Goal: Task Accomplishment & Management: Manage account settings

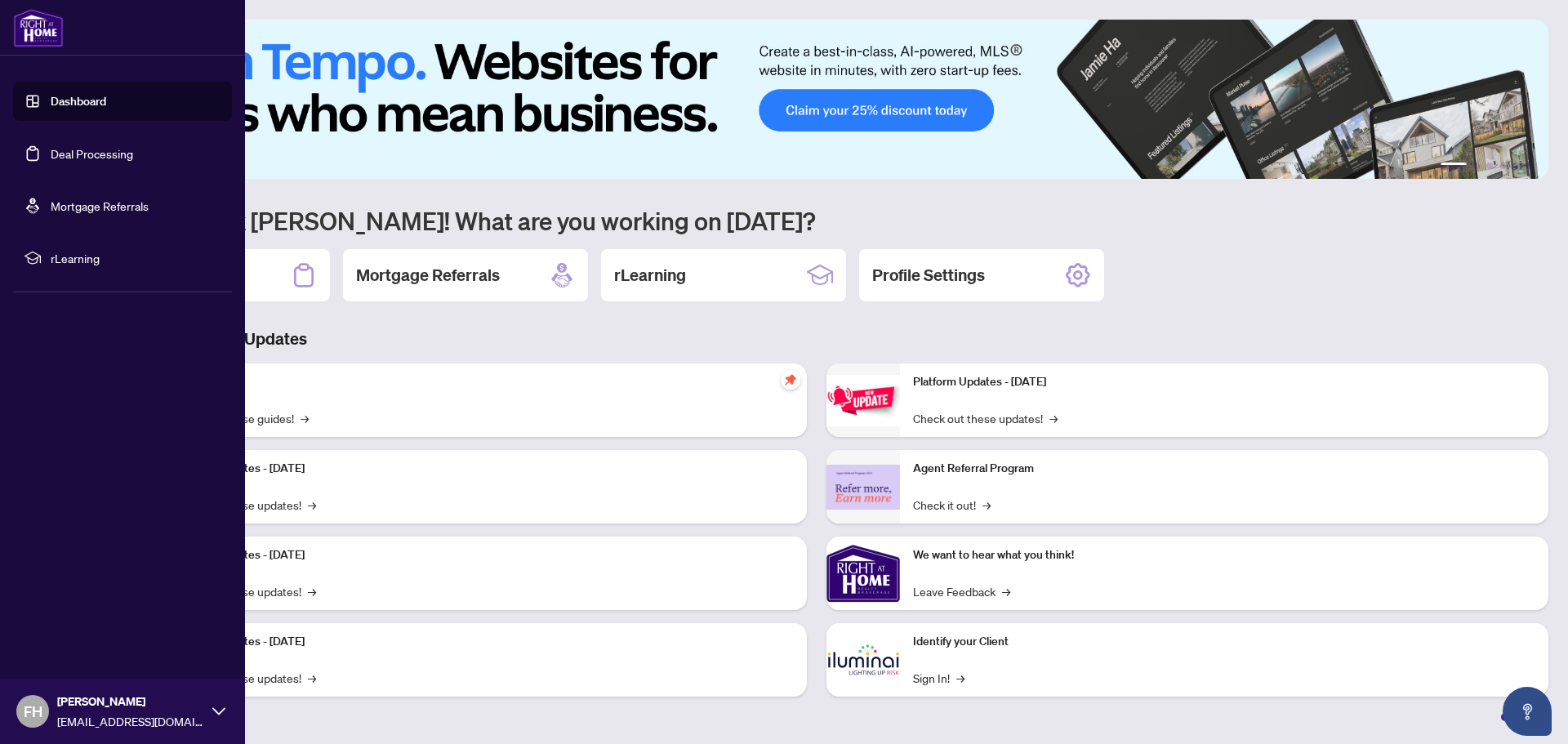
click at [60, 157] on link "Deal Processing" at bounding box center [91, 153] width 82 height 15
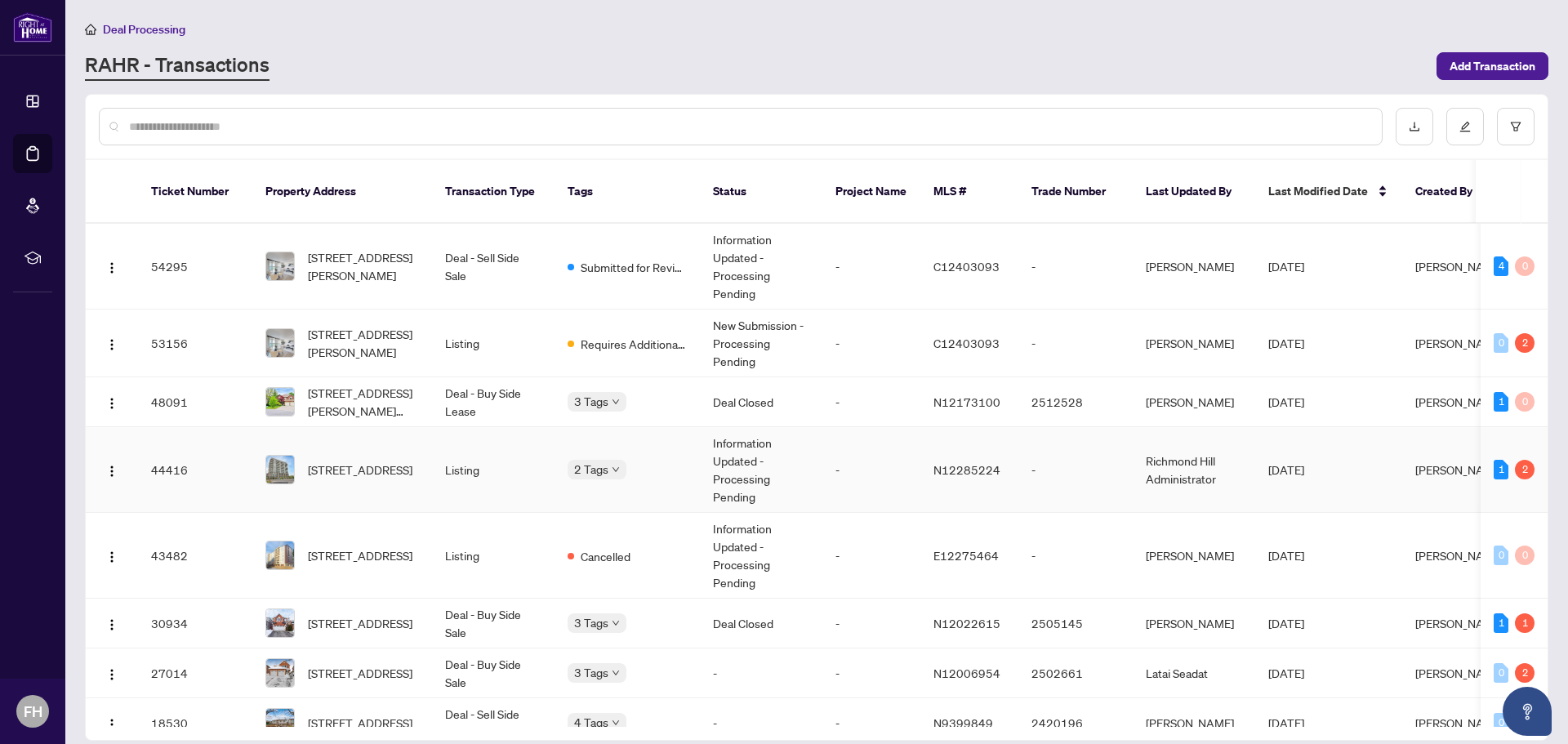
click at [364, 461] on span "[STREET_ADDRESS]" at bounding box center [360, 470] width 104 height 18
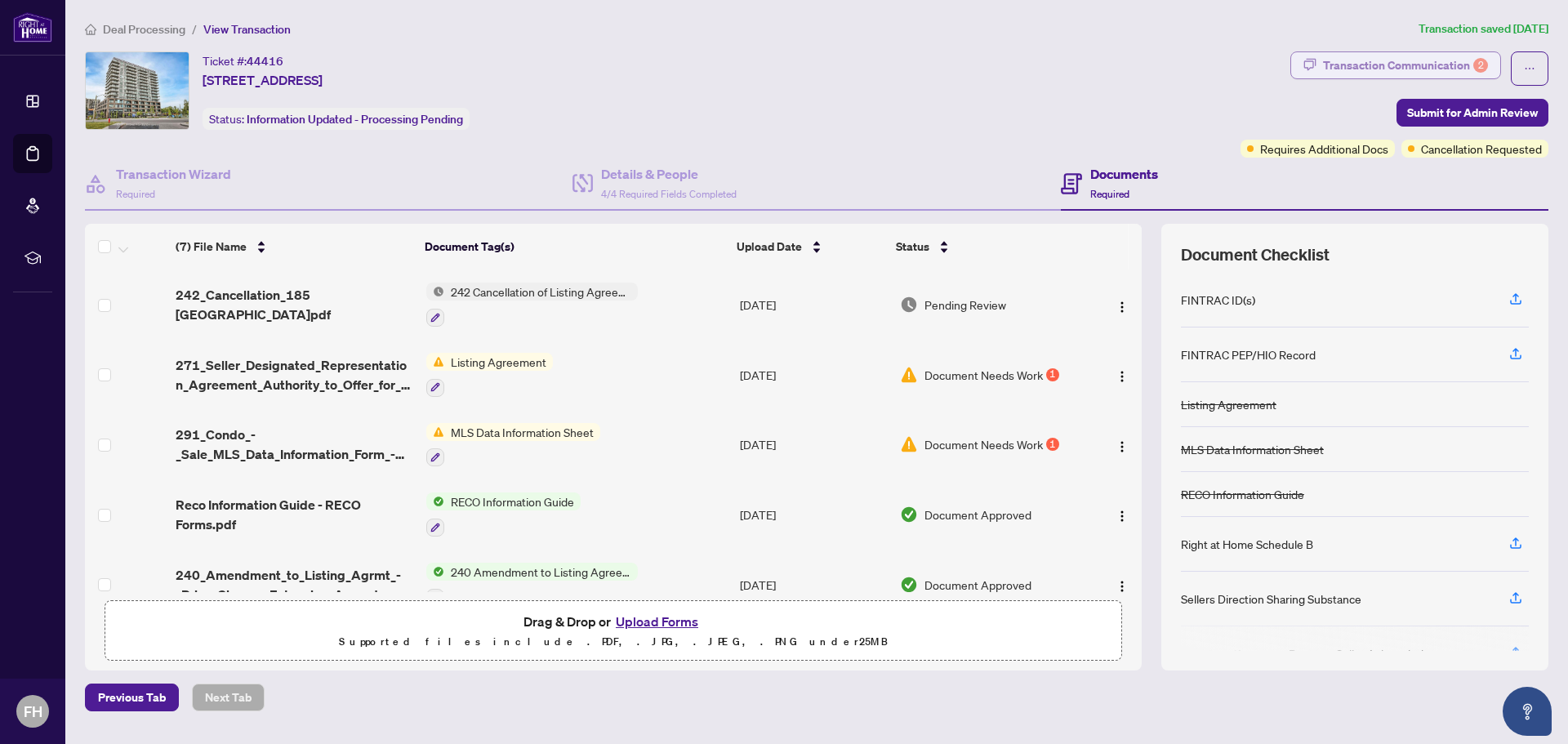
click at [1407, 59] on div "Transaction Communication 2" at bounding box center [1405, 65] width 165 height 26
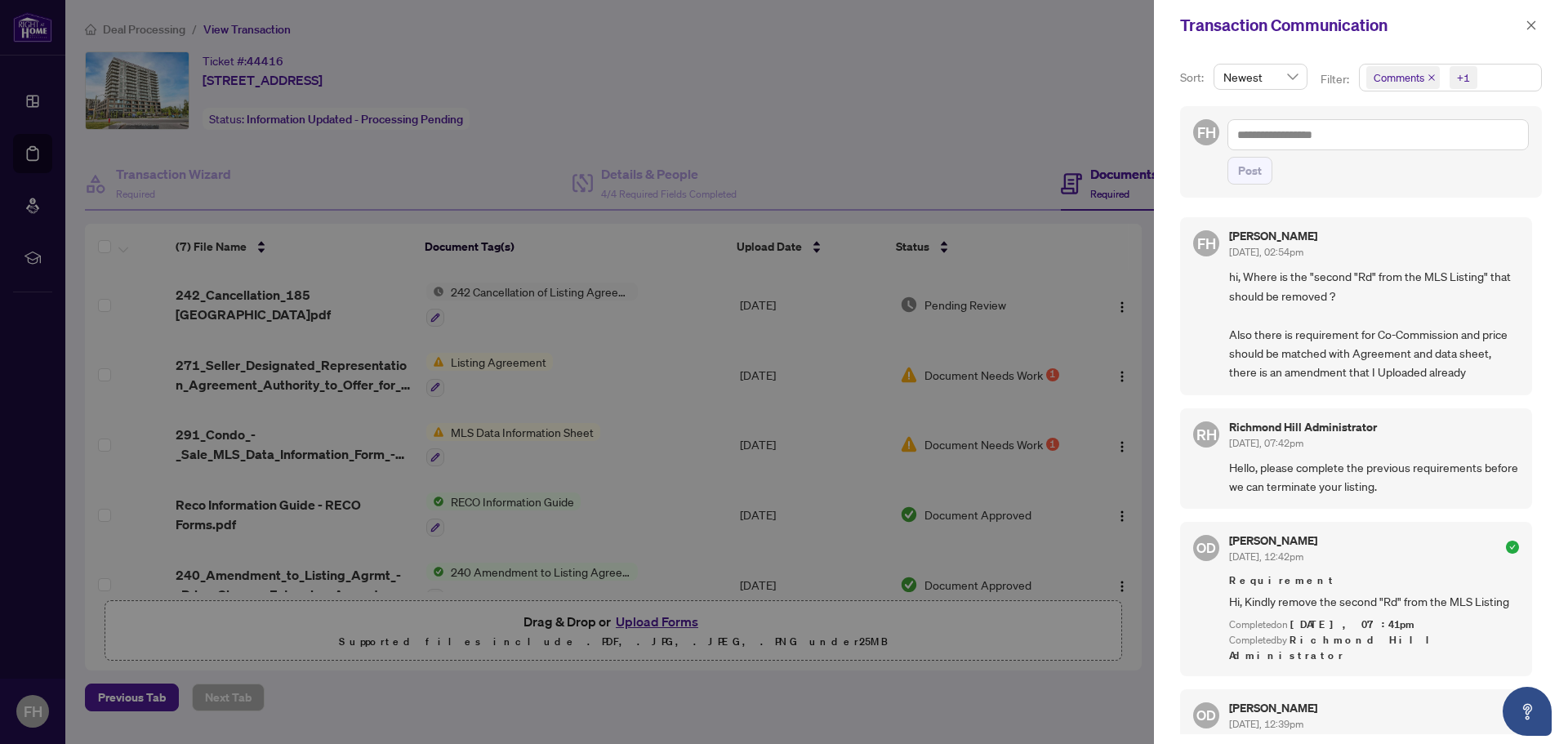
click at [1428, 76] on icon "close" at bounding box center [1432, 77] width 8 height 8
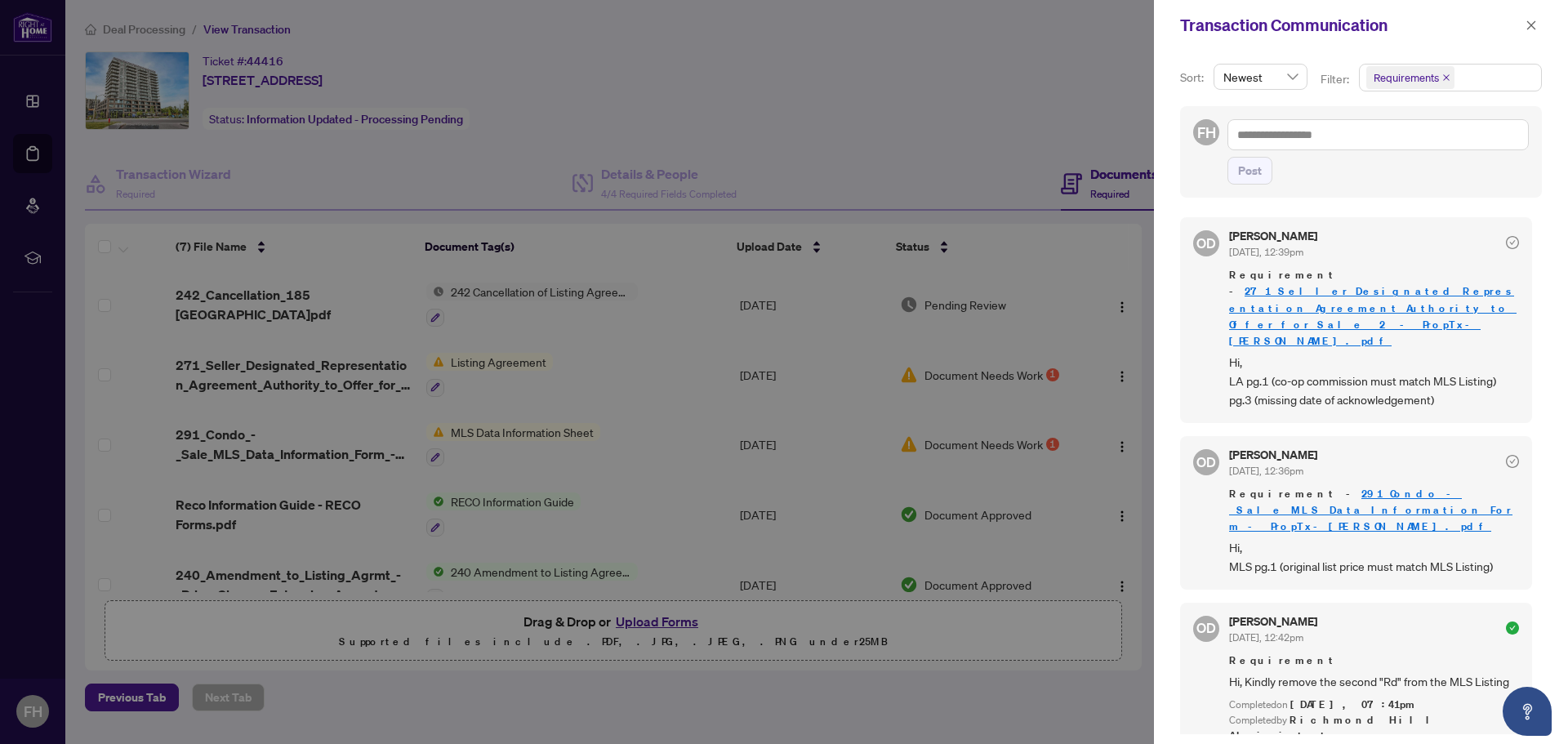
click at [1057, 67] on div at bounding box center [784, 372] width 1568 height 744
click at [1532, 26] on icon "close" at bounding box center [1531, 25] width 9 height 9
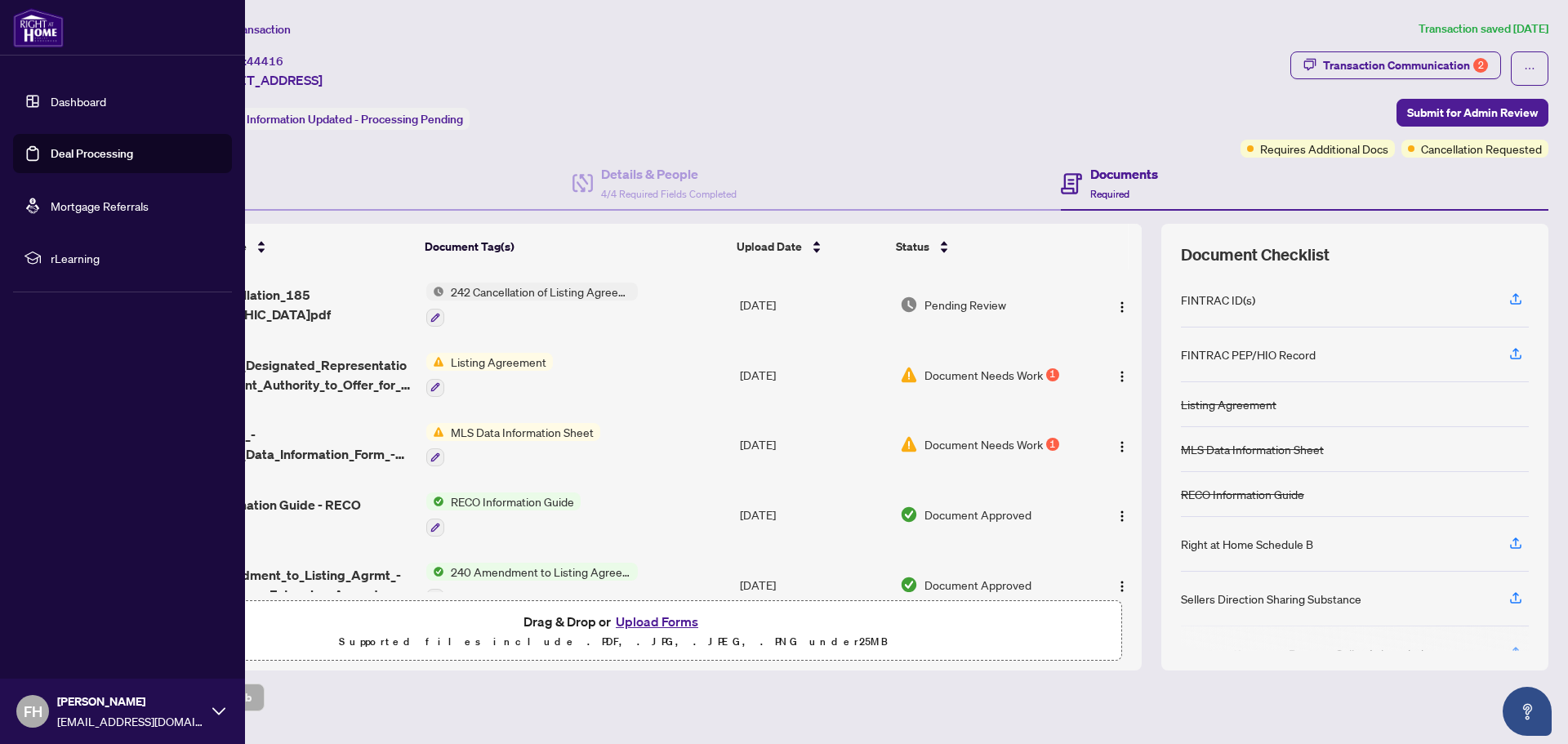
click at [59, 161] on link "Deal Processing" at bounding box center [91, 153] width 82 height 15
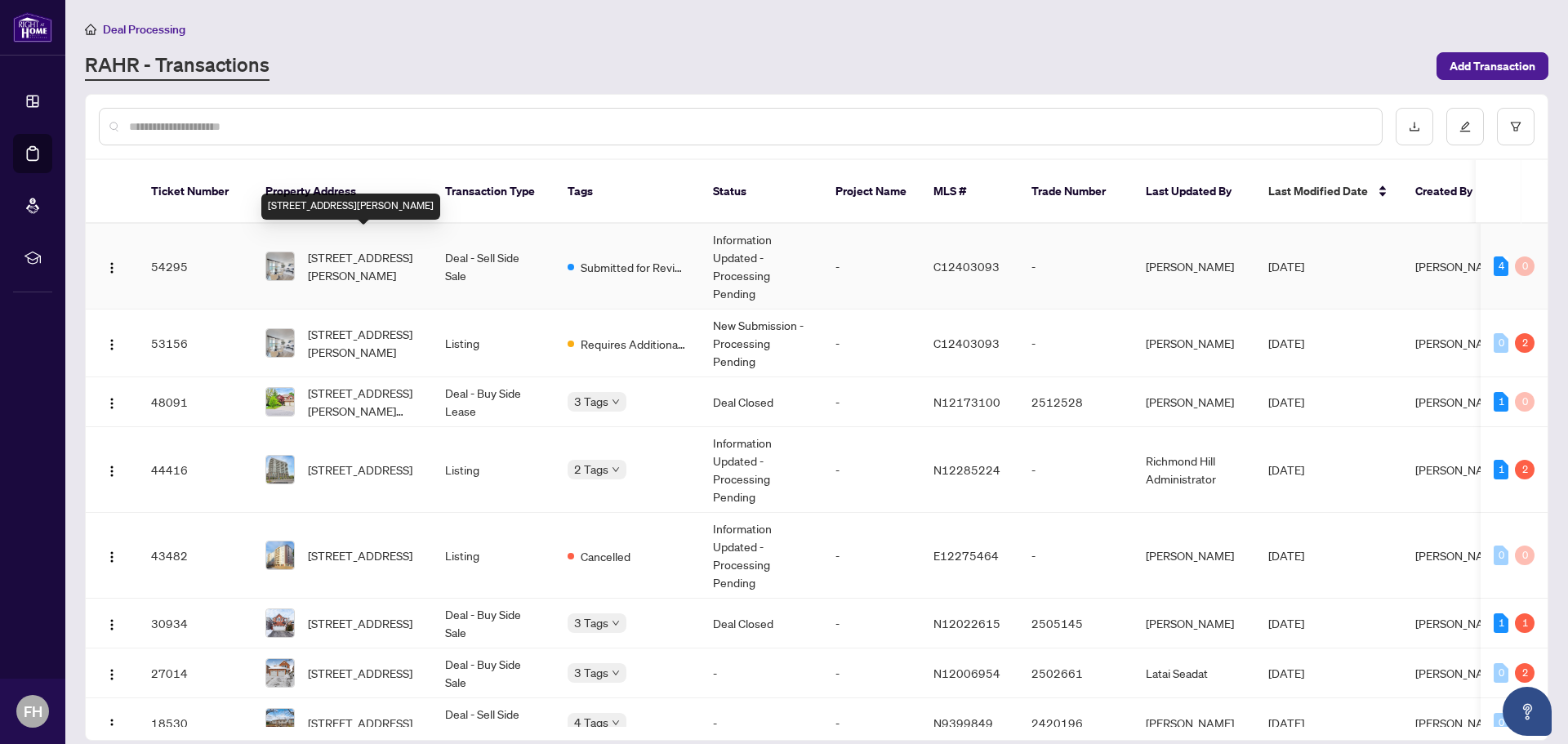
click at [345, 255] on span "[STREET_ADDRESS][PERSON_NAME]" at bounding box center [364, 266] width 111 height 36
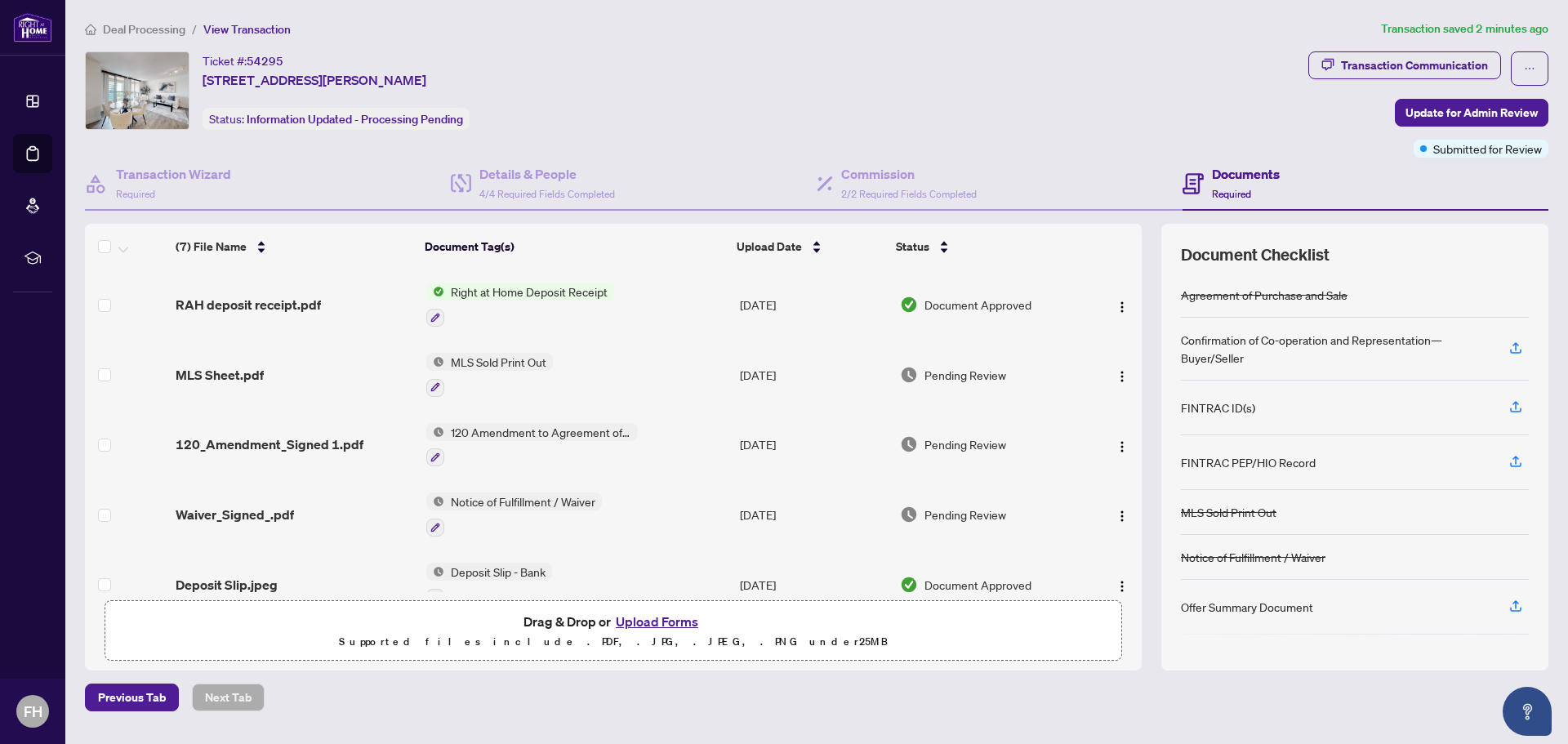
click at [512, 295] on span "Right at Home Deposit Receipt" at bounding box center [529, 292] width 170 height 18
click at [472, 373] on span "Right at Home Deposit Receipt" at bounding box center [527, 371] width 170 height 18
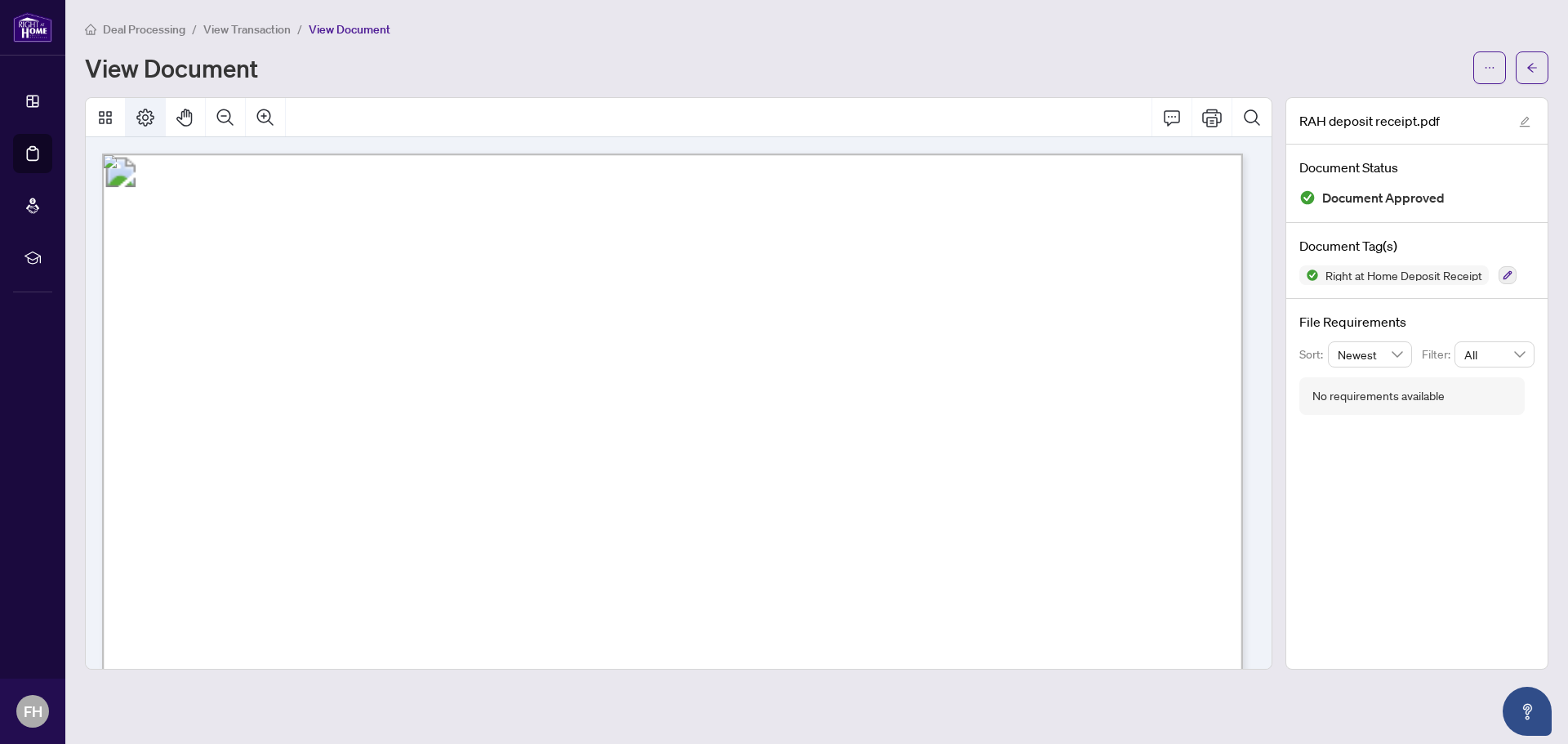
click at [148, 118] on icon "Page Layout" at bounding box center [146, 118] width 18 height 18
click at [1477, 69] on button "button" at bounding box center [1490, 67] width 33 height 33
click at [1396, 103] on span "Download" at bounding box center [1430, 103] width 124 height 18
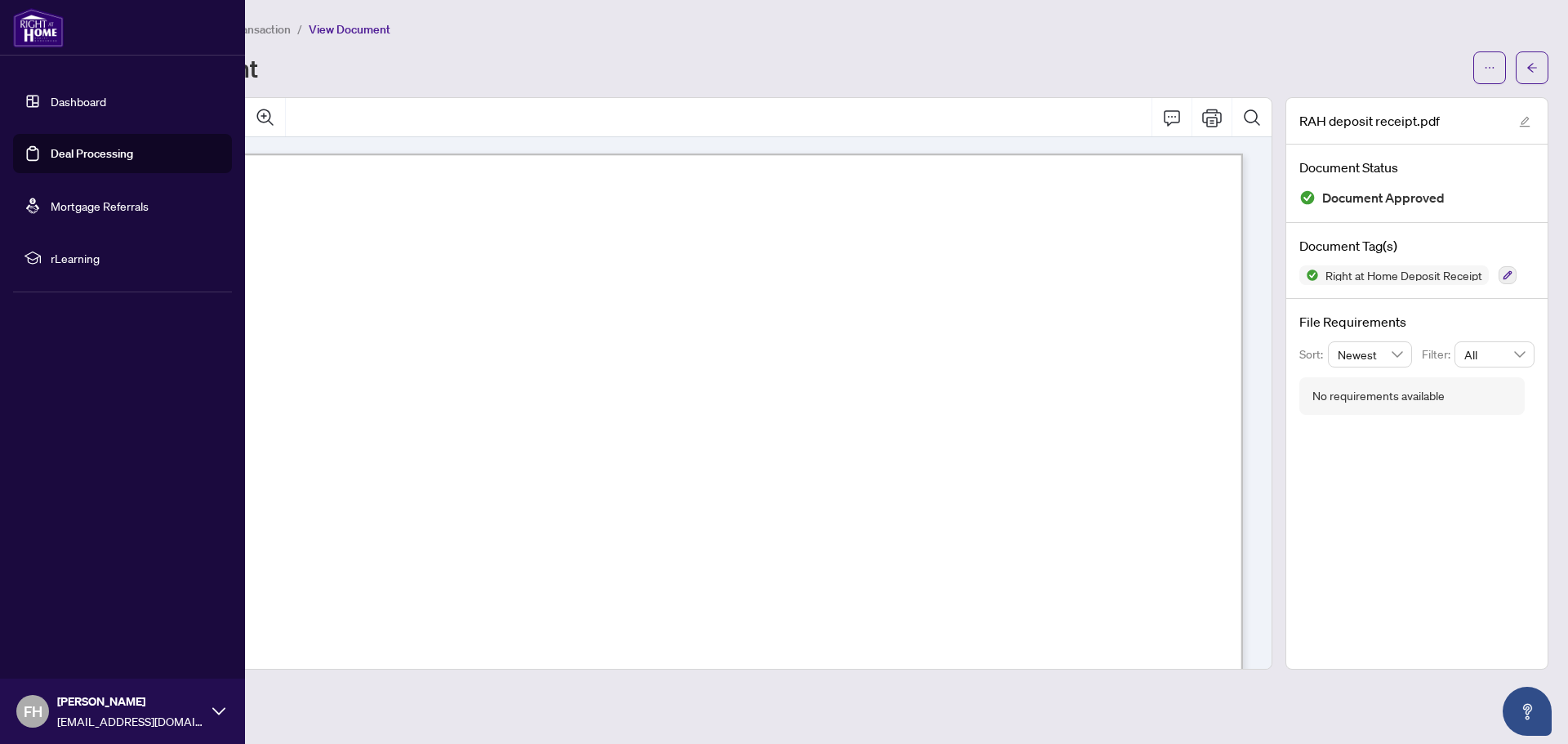
click at [67, 153] on link "Deal Processing" at bounding box center [91, 153] width 82 height 15
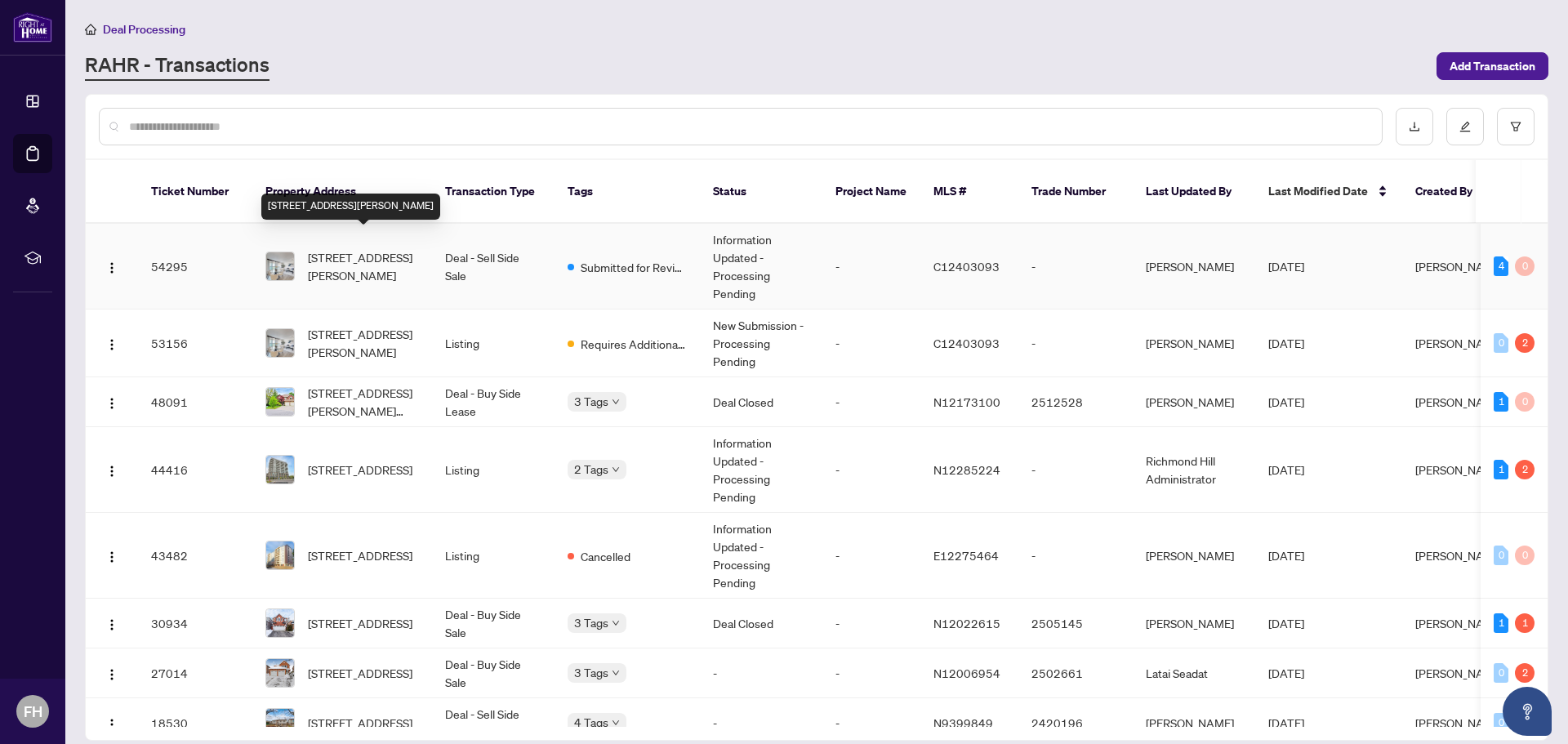
click at [359, 248] on span "[STREET_ADDRESS][PERSON_NAME]" at bounding box center [364, 266] width 111 height 36
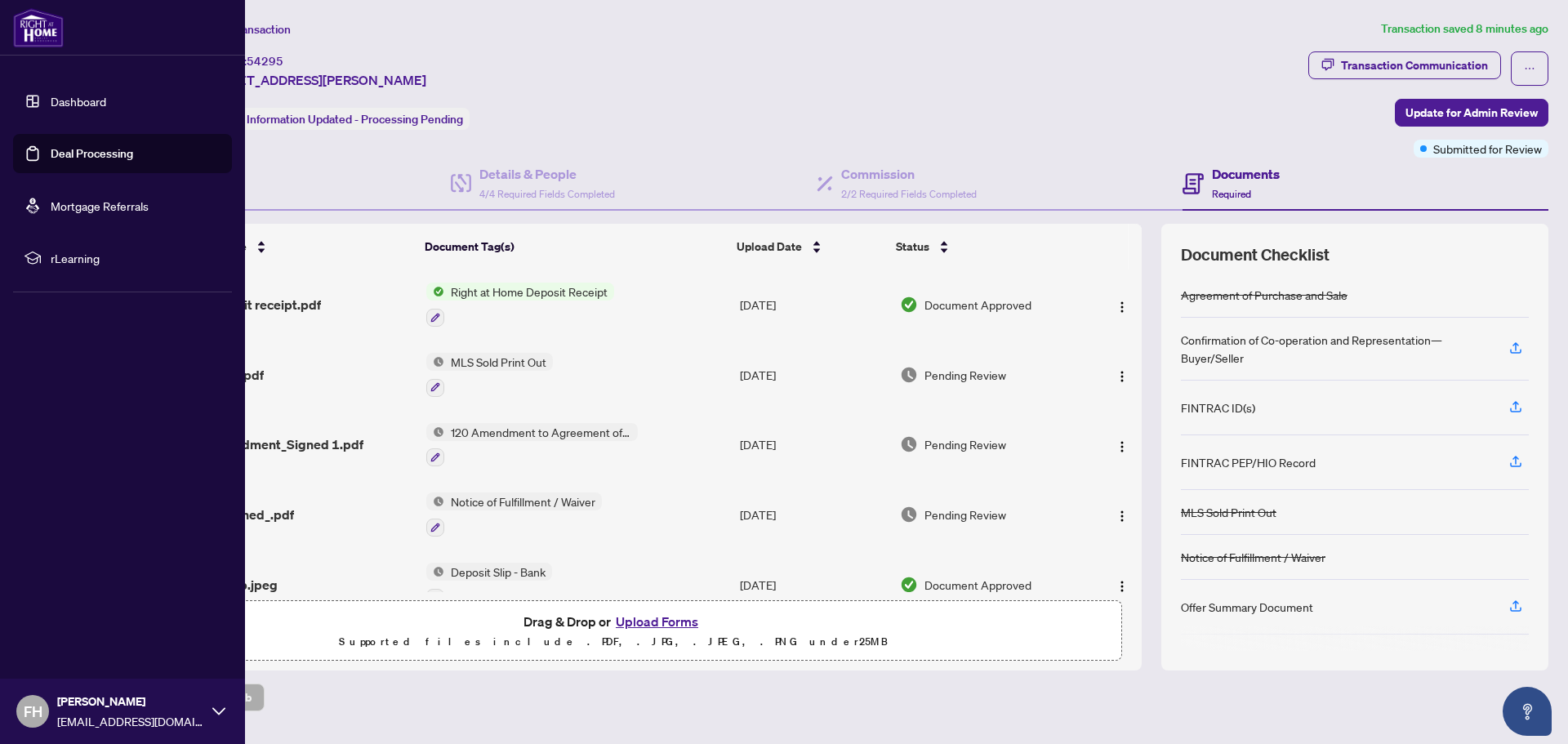
click at [83, 149] on link "Deal Processing" at bounding box center [91, 153] width 82 height 15
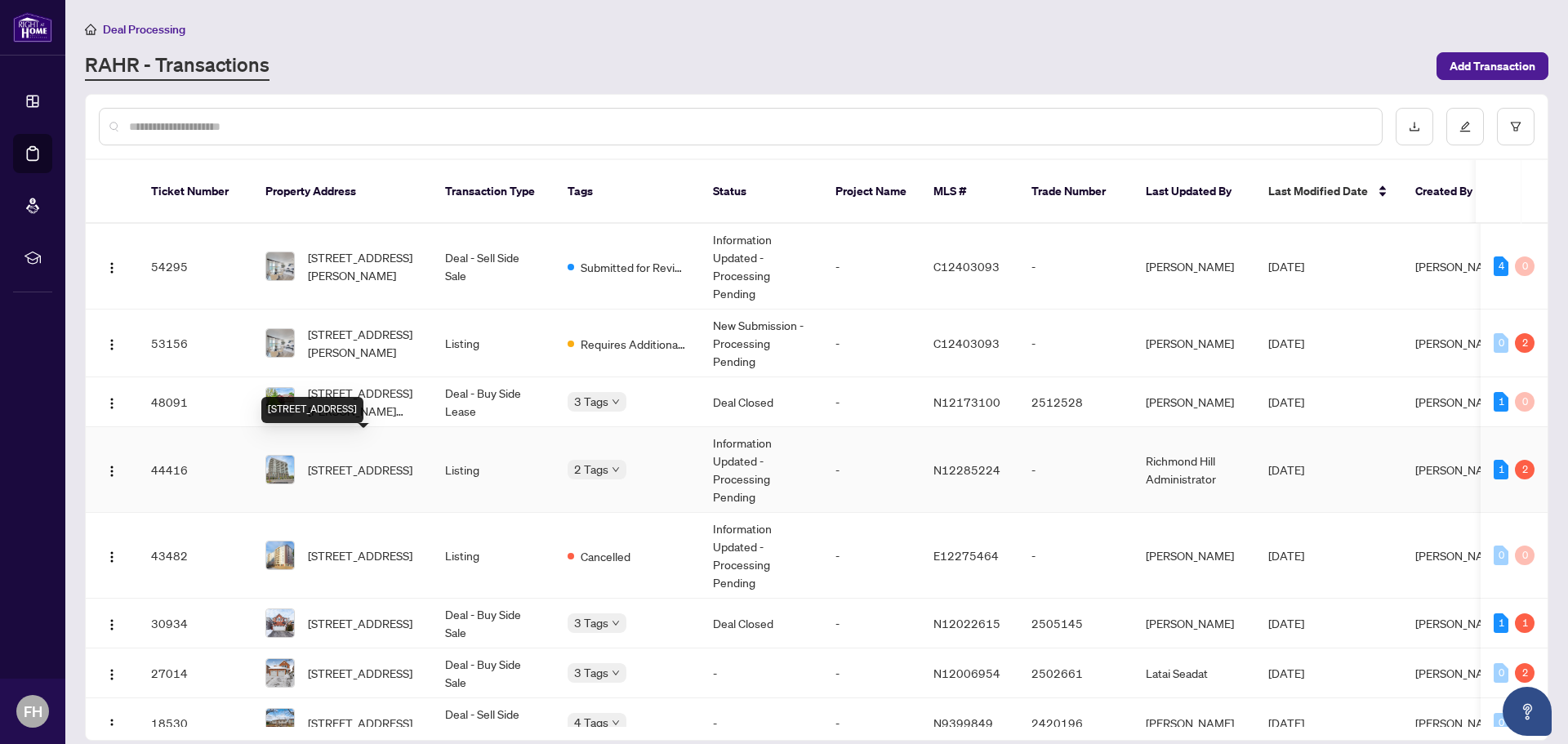
click at [341, 461] on span "[STREET_ADDRESS]" at bounding box center [360, 470] width 104 height 18
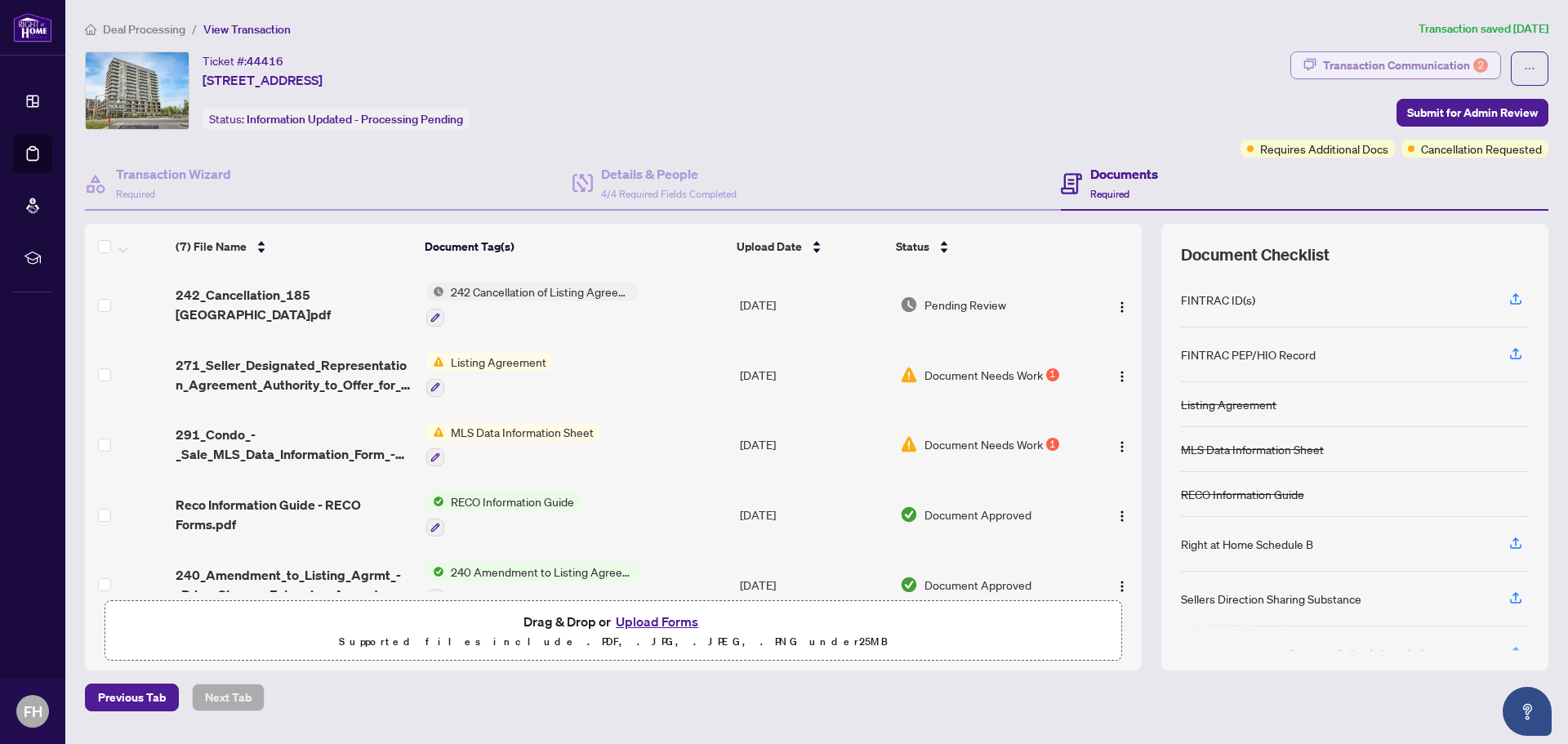
click at [1358, 66] on div "Transaction Communication 2" at bounding box center [1405, 65] width 165 height 26
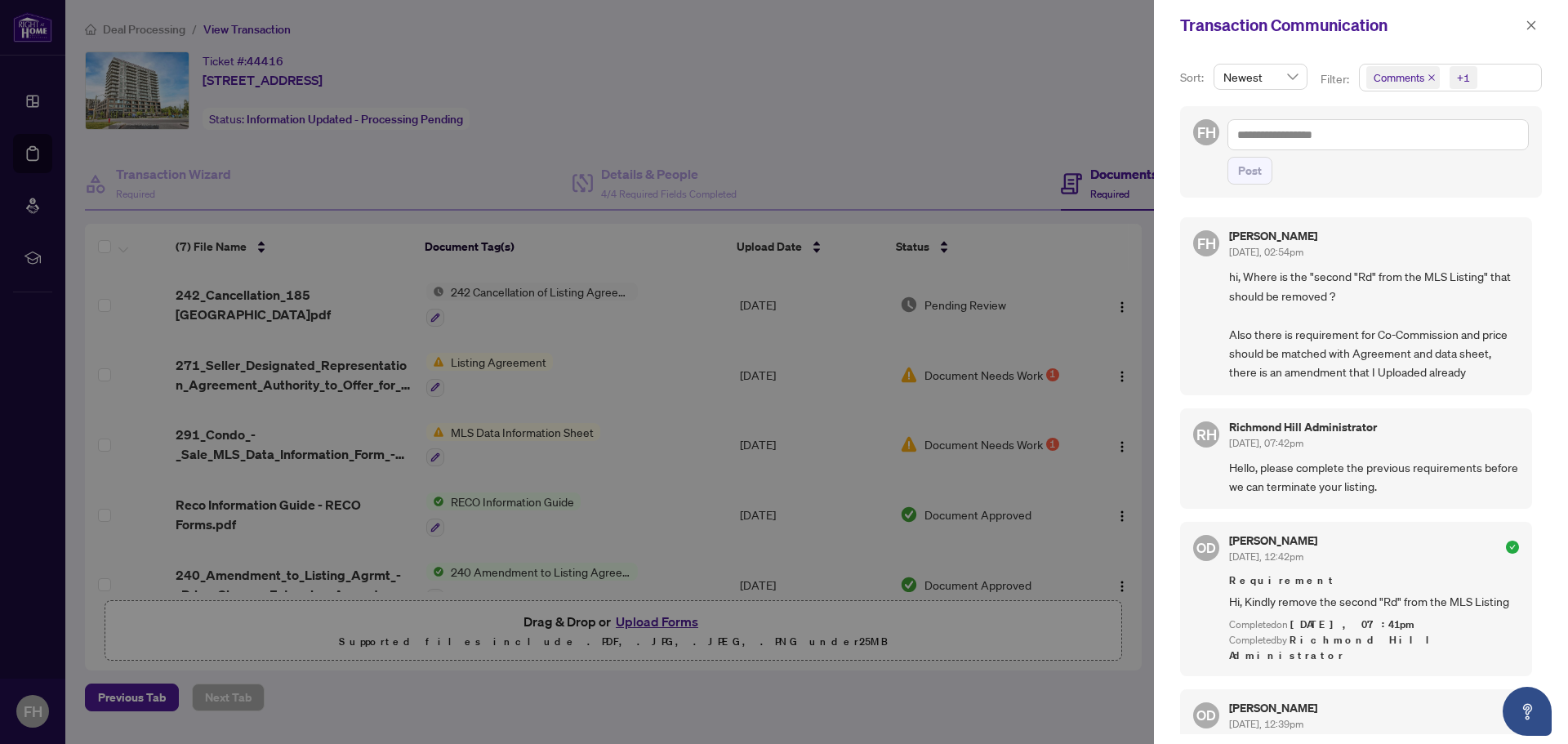
click at [638, 247] on div at bounding box center [784, 372] width 1568 height 744
click at [1527, 26] on icon "close" at bounding box center [1532, 26] width 12 height 12
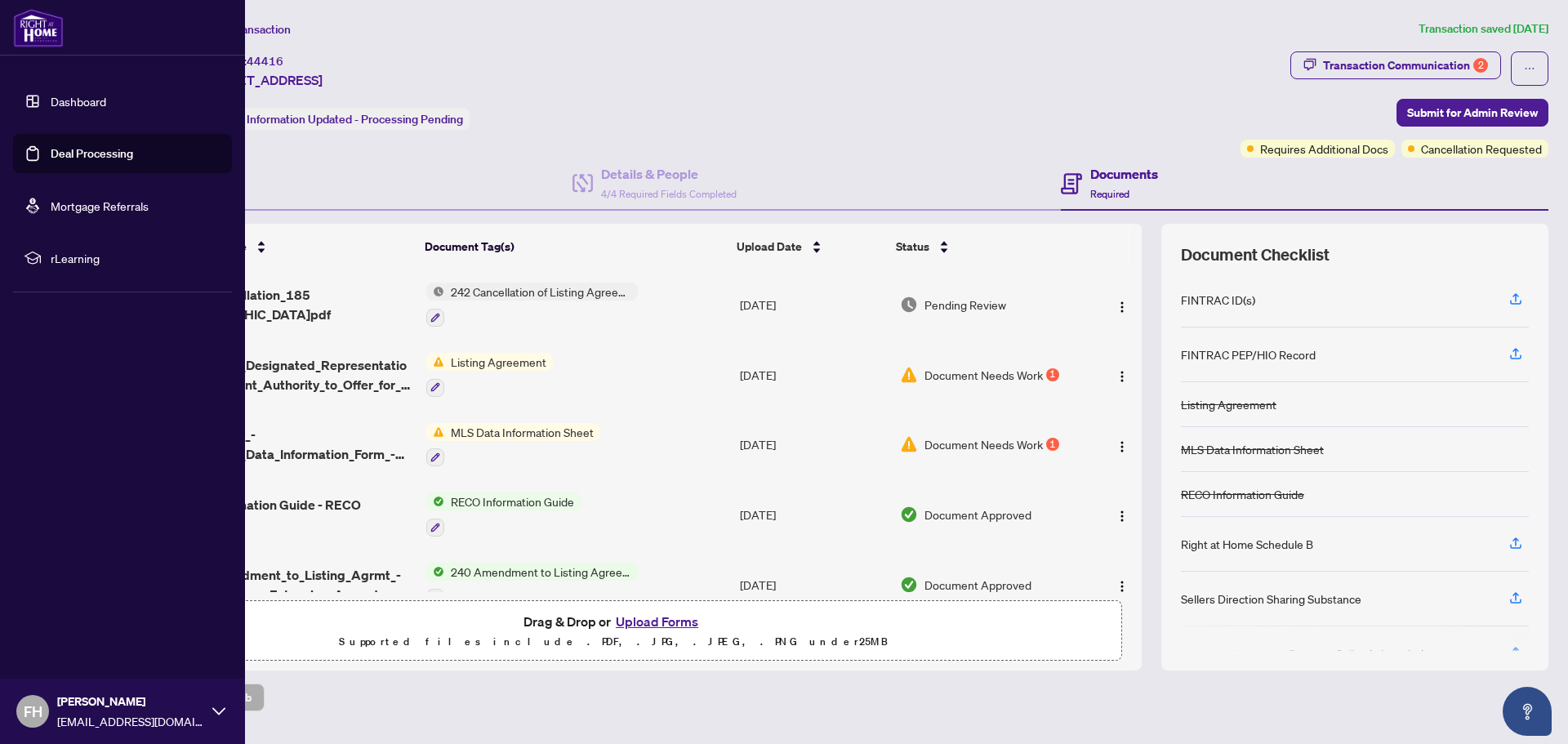
click at [64, 153] on link "Deal Processing" at bounding box center [91, 153] width 82 height 15
